Goal: Navigation & Orientation: Find specific page/section

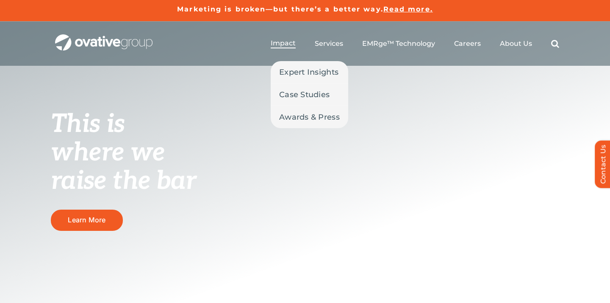
click at [286, 45] on span "Impact" at bounding box center [283, 43] width 25 height 8
